Goal: Transaction & Acquisition: Purchase product/service

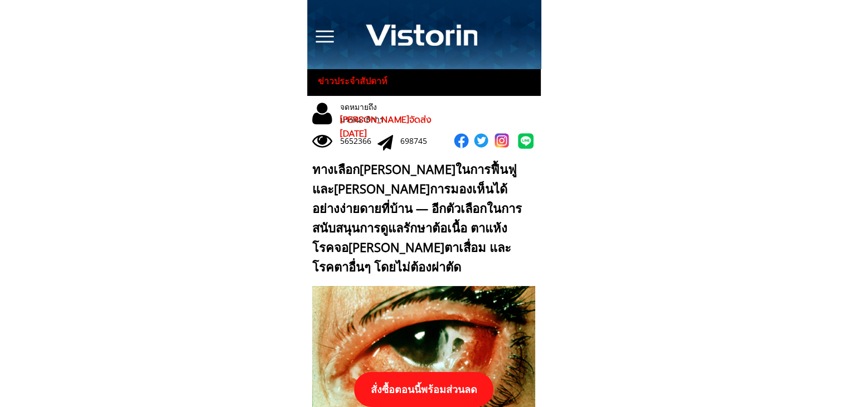
click at [427, 384] on p "สั่งซื้อตอนนี้พร้อมส่วนลด" at bounding box center [423, 389] width 139 height 35
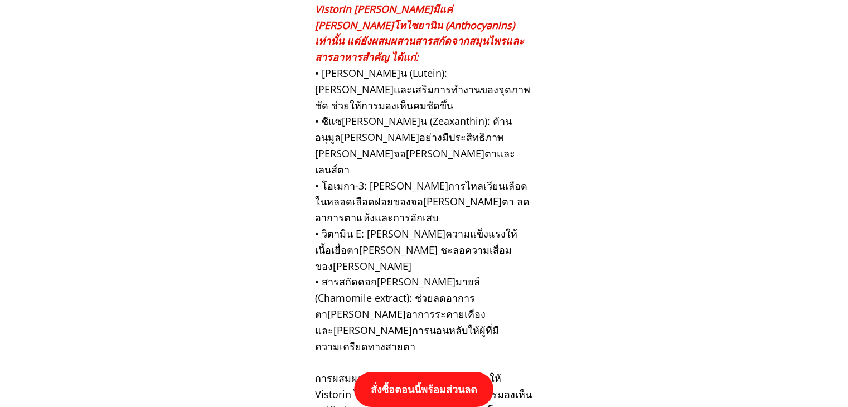
scroll to position [11585, 0]
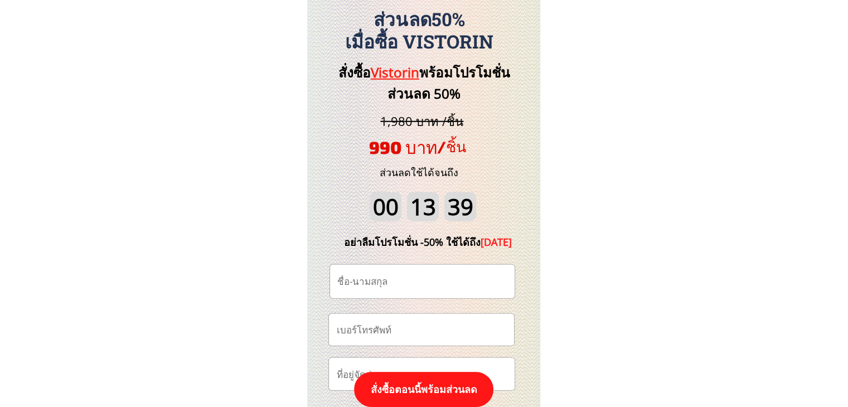
click at [393, 326] on input "tel" at bounding box center [422, 330] width 176 height 32
paste input "0919919819"
type input "0919919819"
click at [424, 285] on input "text" at bounding box center [423, 281] width 176 height 33
drag, startPoint x: 348, startPoint y: 287, endPoint x: 324, endPoint y: 286, distance: 24.6
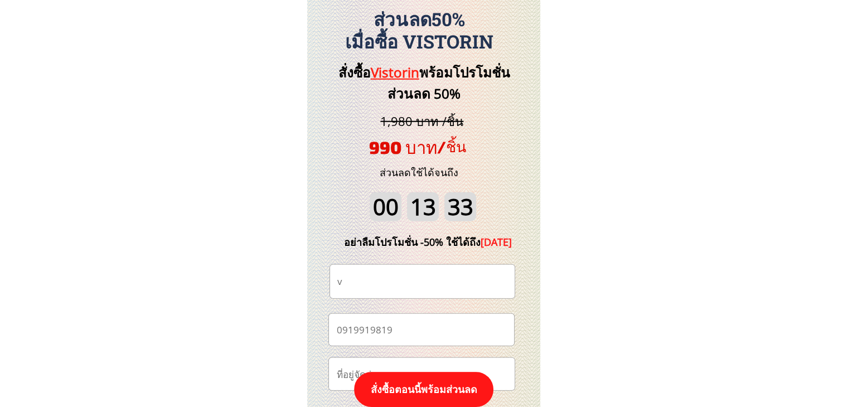
click at [324, 286] on div "สั่งซื้อ Vistorin พร้อมโปรโมชั่นส่วนลด 50% อย่าลืมโปรโมชั่น -50% ใช้ได้ถึง [DAT…" at bounding box center [424, 339] width 234 height 678
paste input "[PERSON_NAME]"
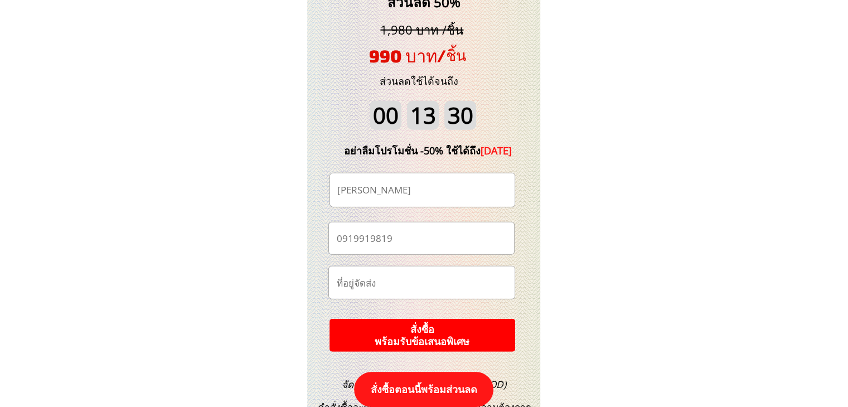
scroll to position [11697, 0]
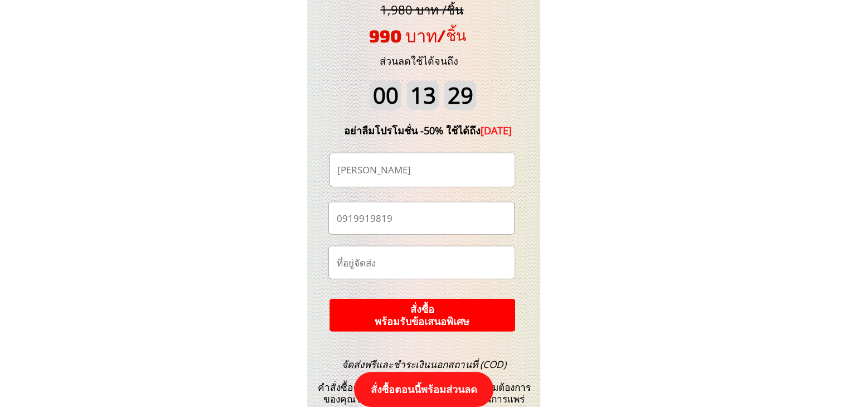
type input "[PERSON_NAME]"
click at [425, 315] on p "สั่งซื้อ พร้อมรับข้อเสนอพิเศษ" at bounding box center [422, 315] width 187 height 33
